Goal: Information Seeking & Learning: Learn about a topic

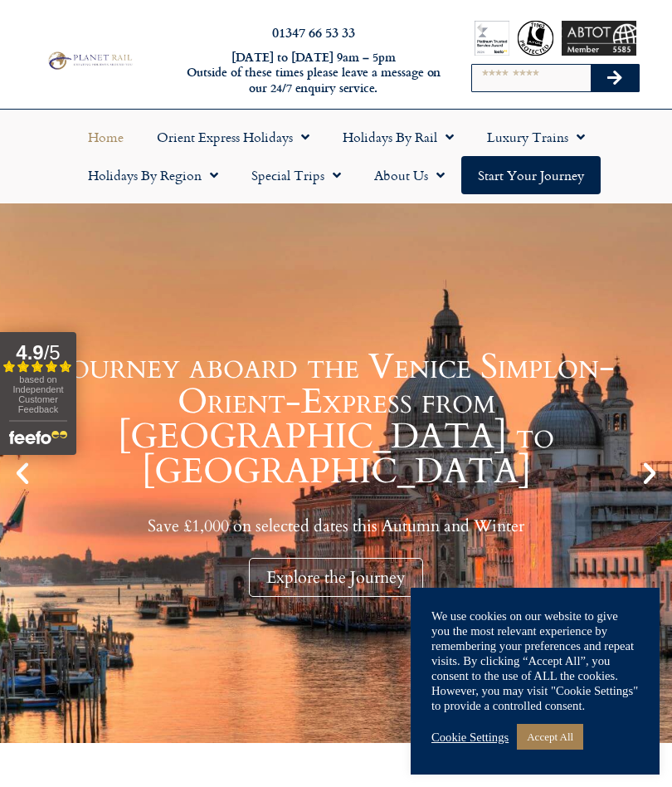
click at [479, 732] on link "Cookie Settings" at bounding box center [469, 736] width 77 height 15
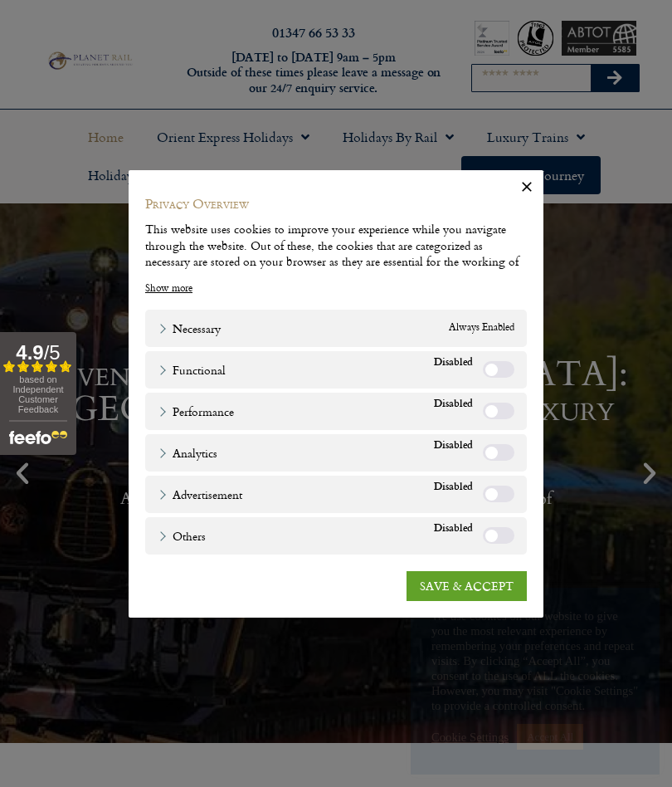
click at [468, 585] on link "SAVE & ACCEPT" at bounding box center [467, 586] width 120 height 30
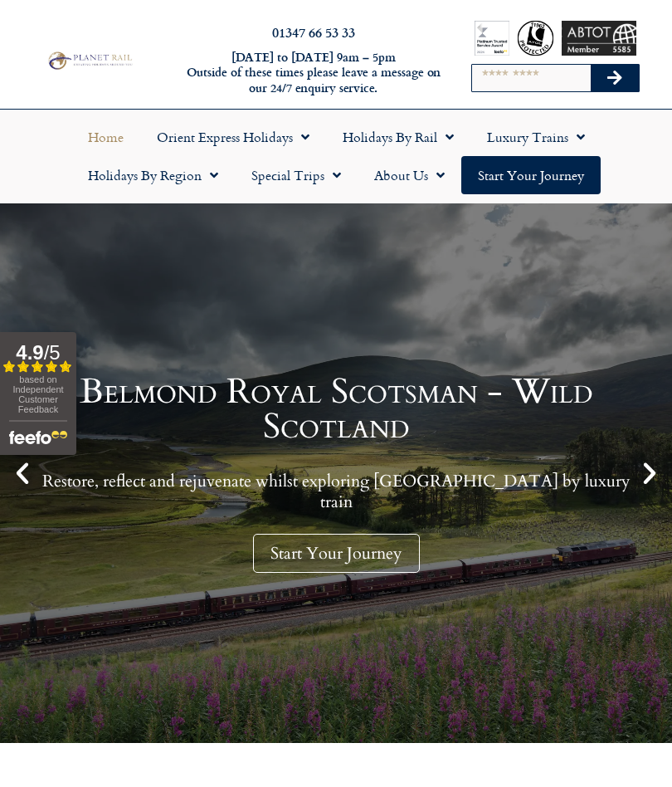
click at [414, 183] on link "About Us" at bounding box center [410, 175] width 104 height 38
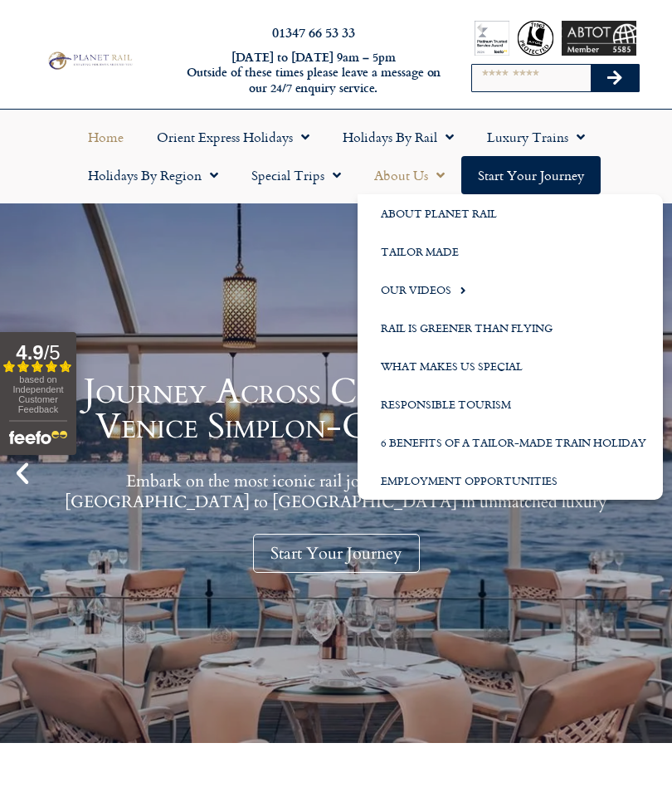
click at [456, 215] on link "About Planet Rail" at bounding box center [510, 213] width 305 height 38
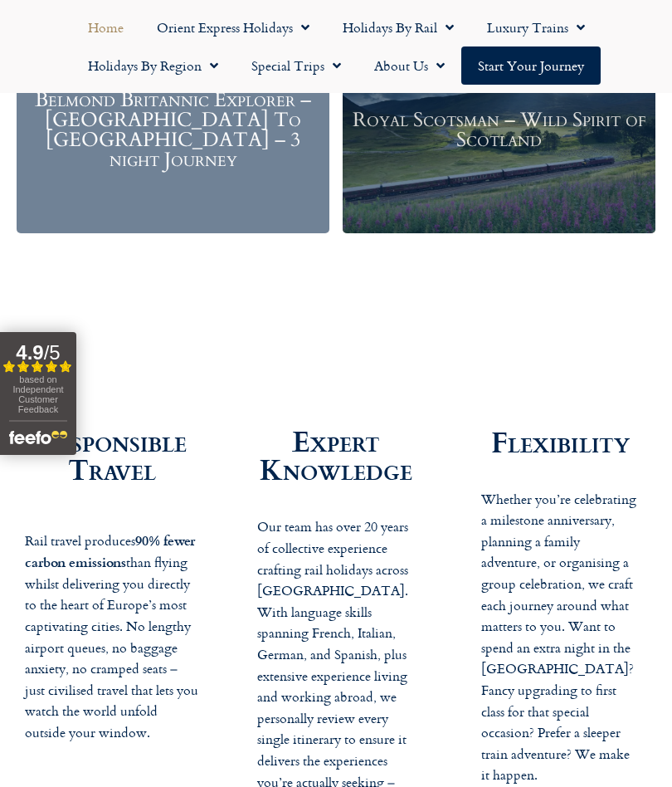
scroll to position [2400, 0]
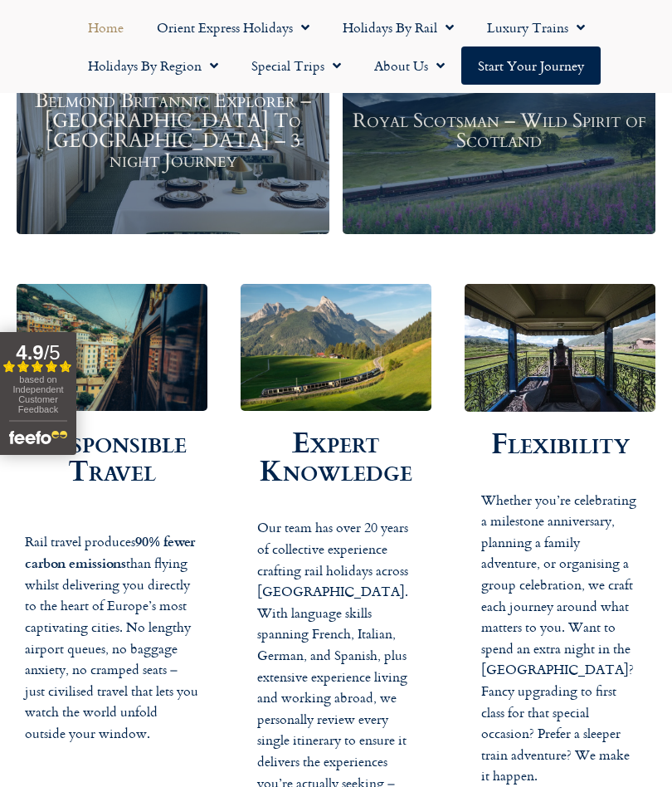
click at [404, 65] on link "About Us" at bounding box center [410, 65] width 104 height 38
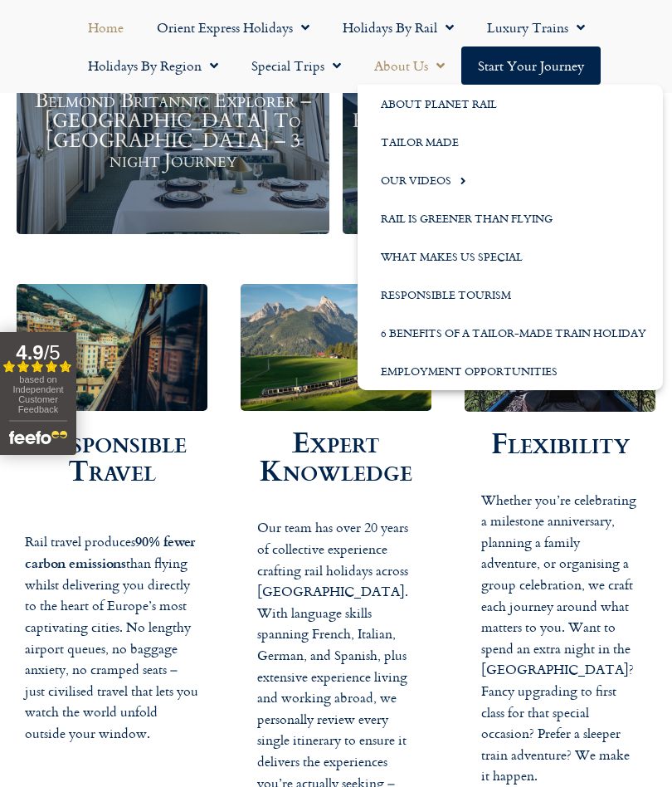
click at [431, 188] on link "Our Videos" at bounding box center [510, 180] width 305 height 38
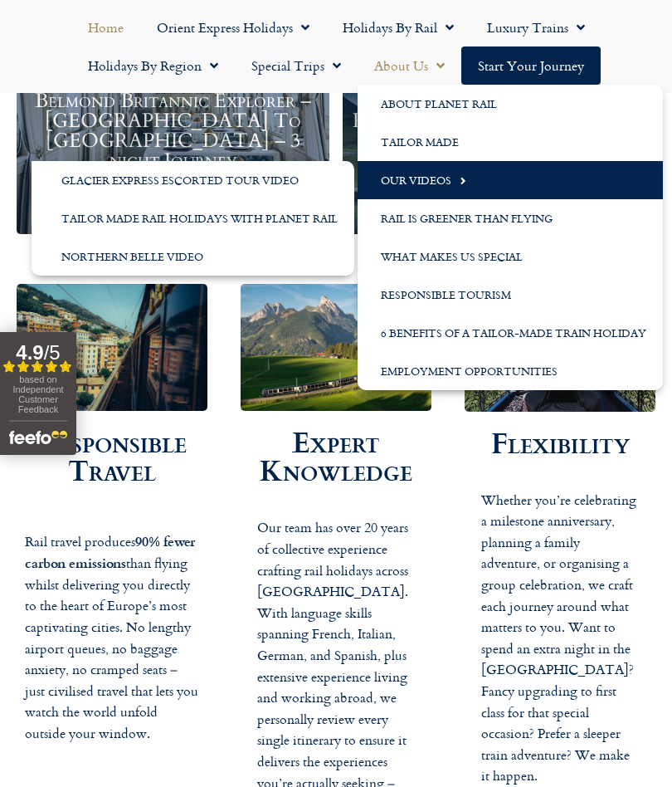
click at [261, 222] on link "Tailor Made Rail Holidays with Planet Rail" at bounding box center [193, 218] width 323 height 38
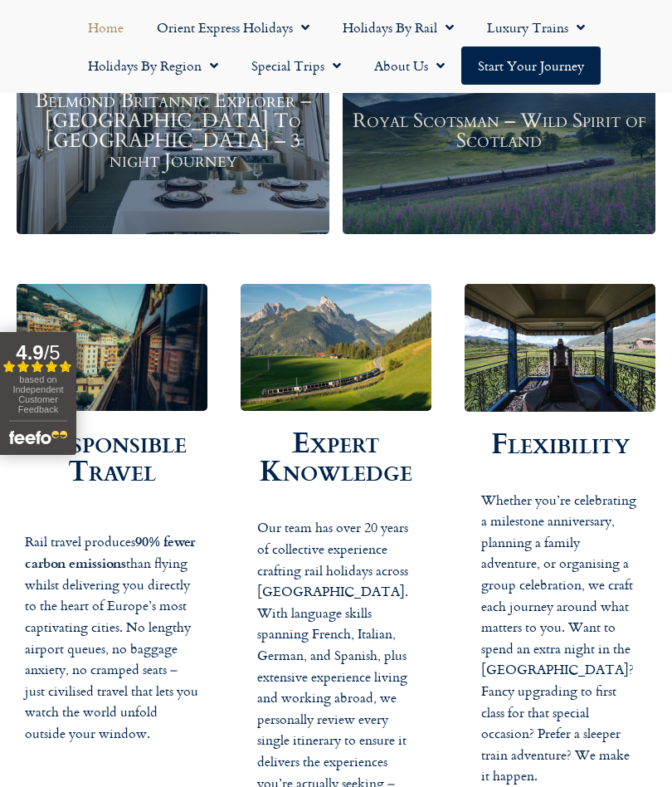
click at [534, 175] on div "Royal Scotsman – Wild Spirit of Scotland" at bounding box center [499, 130] width 313 height 207
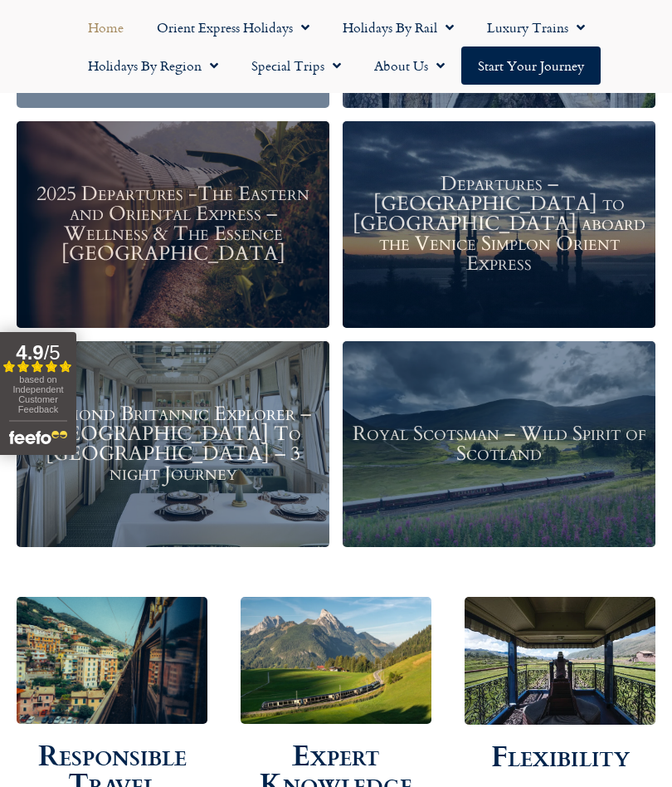
scroll to position [2086, 0]
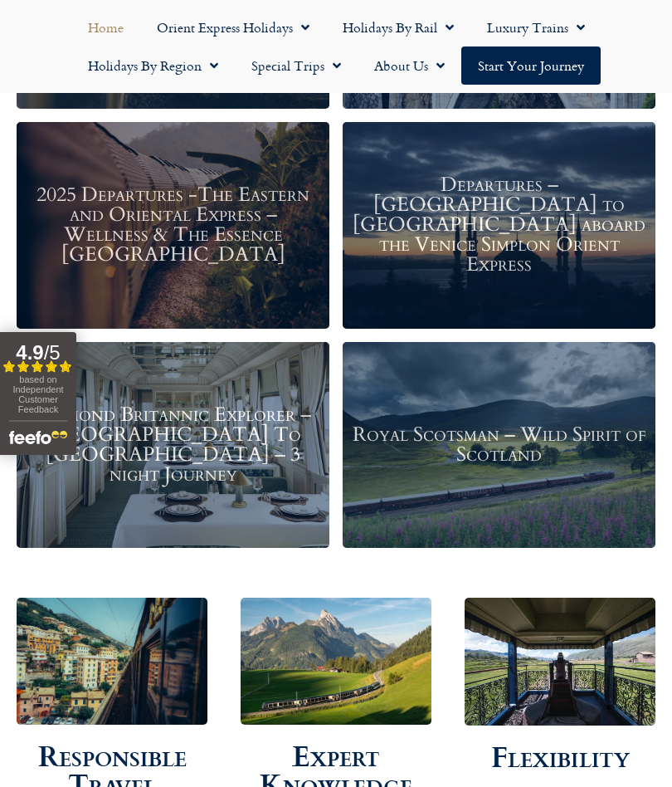
click at [401, 68] on link "About Us" at bounding box center [410, 65] width 104 height 38
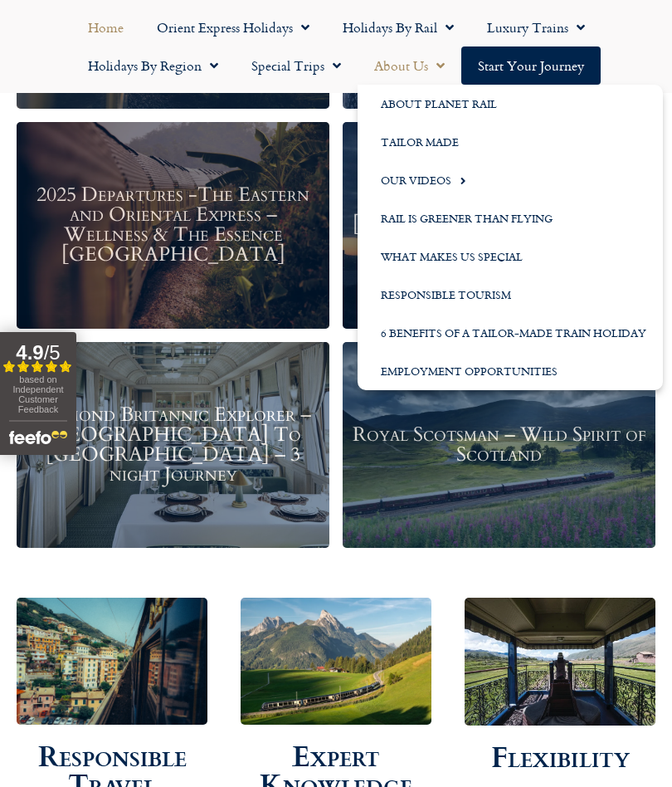
click at [446, 143] on link "Tailor Made" at bounding box center [510, 142] width 305 height 38
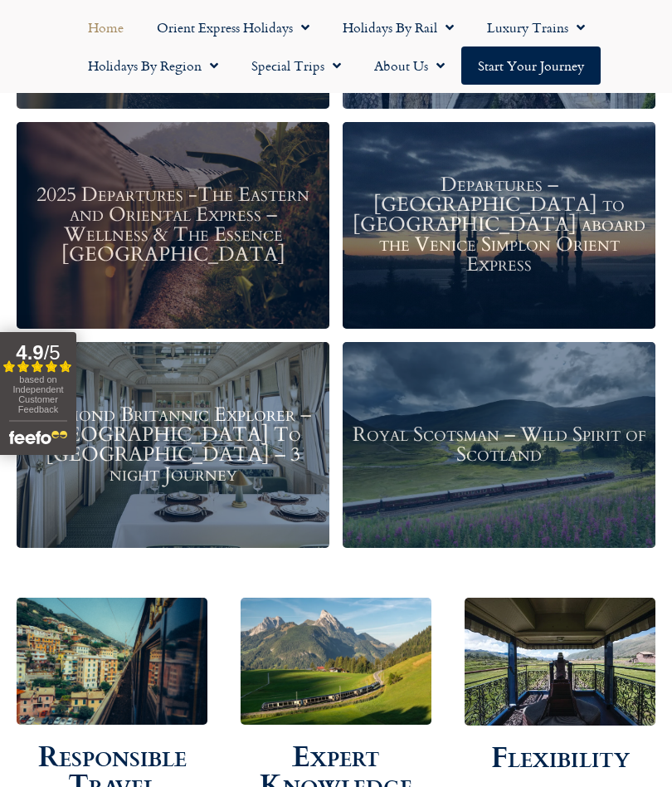
click at [189, 457] on h3 "Belmond Britannic Explorer – London To The Lake District – 3 night Journey" at bounding box center [173, 445] width 296 height 80
click at [301, 75] on link "Special Trips" at bounding box center [296, 65] width 123 height 38
click at [332, 109] on link "Latest Experiences" at bounding box center [315, 104] width 161 height 38
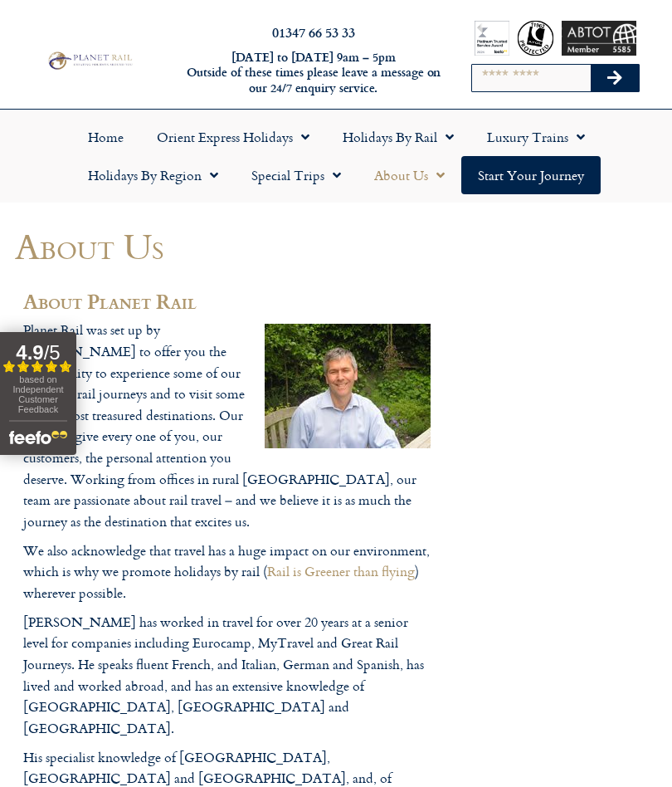
click at [51, 388] on span "based on Independent Customer Feedback" at bounding box center [37, 394] width 51 height 40
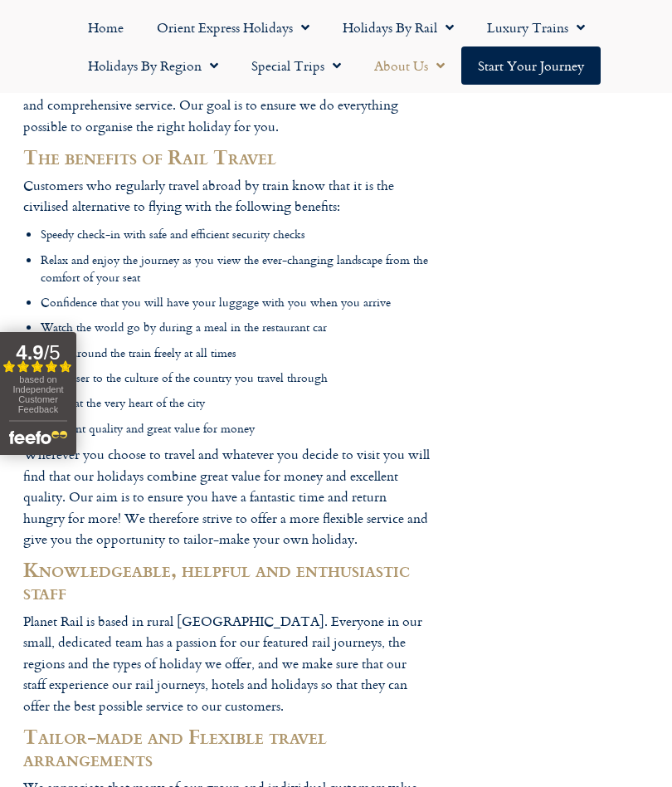
scroll to position [753, 0]
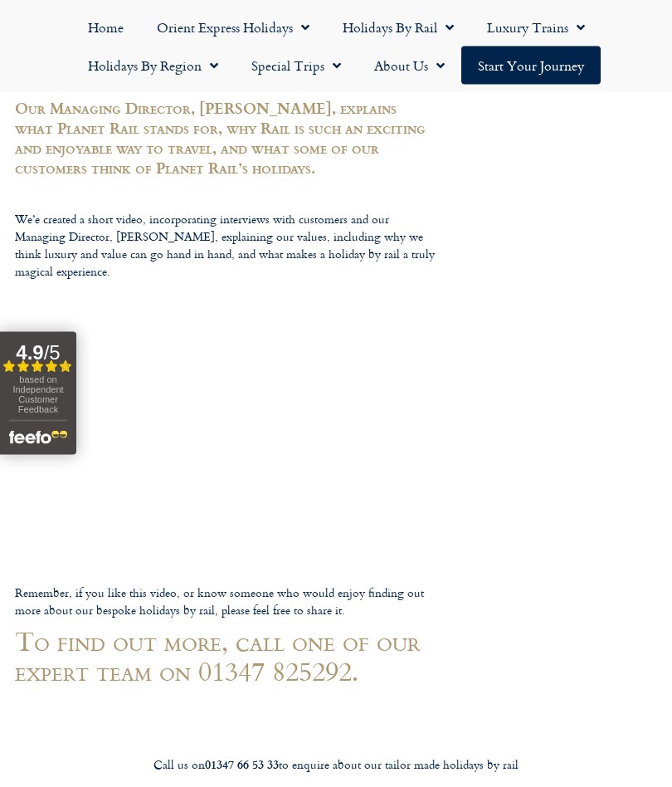
scroll to position [451, 0]
